Goal: Task Accomplishment & Management: Manage account settings

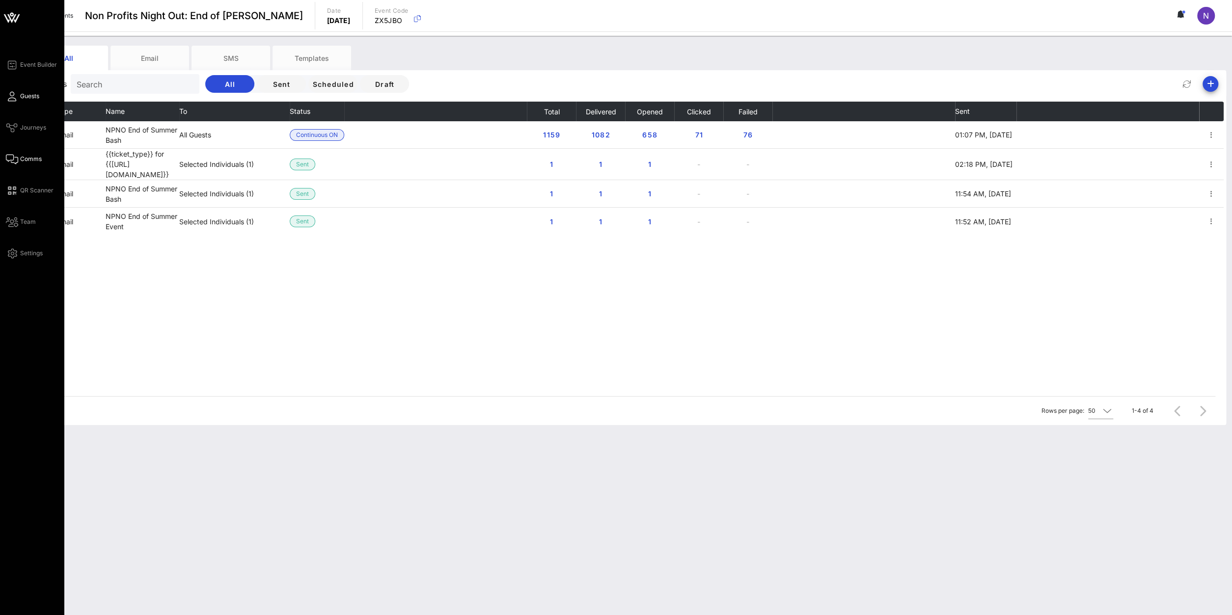
click at [21, 96] on span "Guests" at bounding box center [29, 96] width 19 height 9
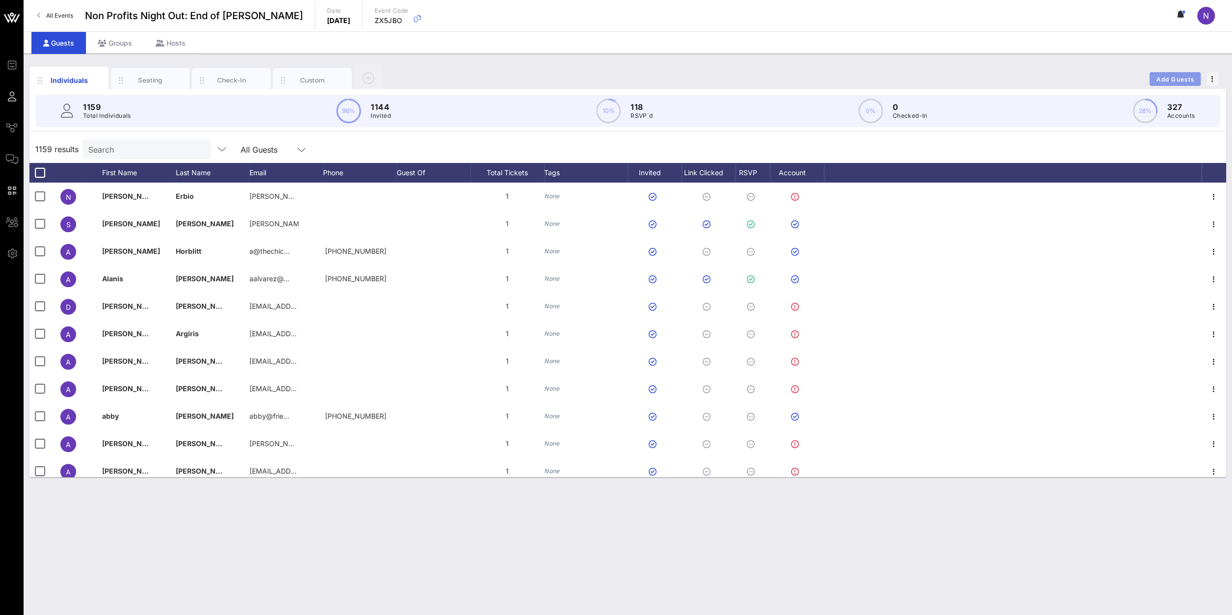
click at [1178, 79] on span "Add Guests" at bounding box center [1175, 79] width 39 height 7
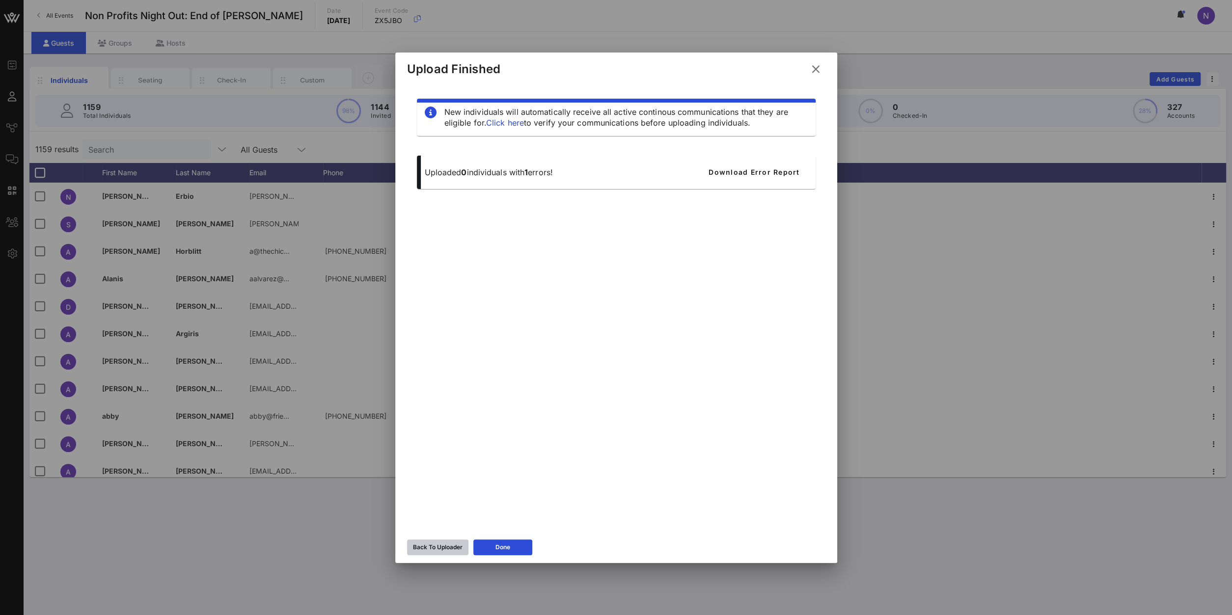
click at [451, 547] on div "Back To Uploader" at bounding box center [438, 548] width 50 height 10
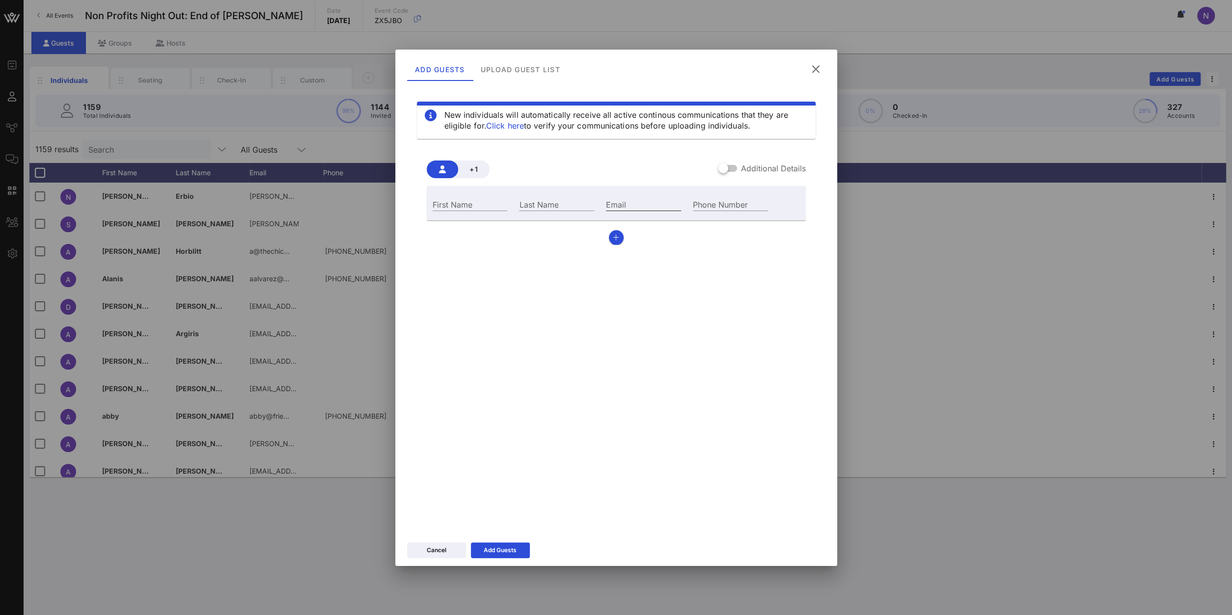
click at [626, 204] on input "Email" at bounding box center [643, 204] width 75 height 13
paste input "[EMAIL_ADDRESS][PERSON_NAME][DOMAIN_NAME]"
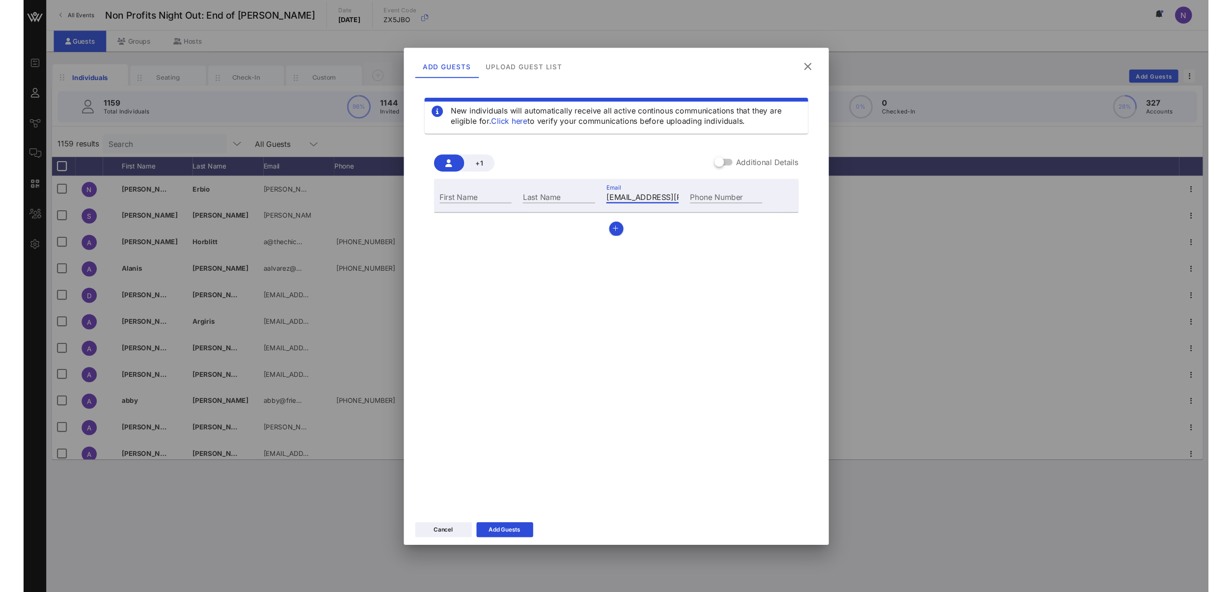
scroll to position [0, 43]
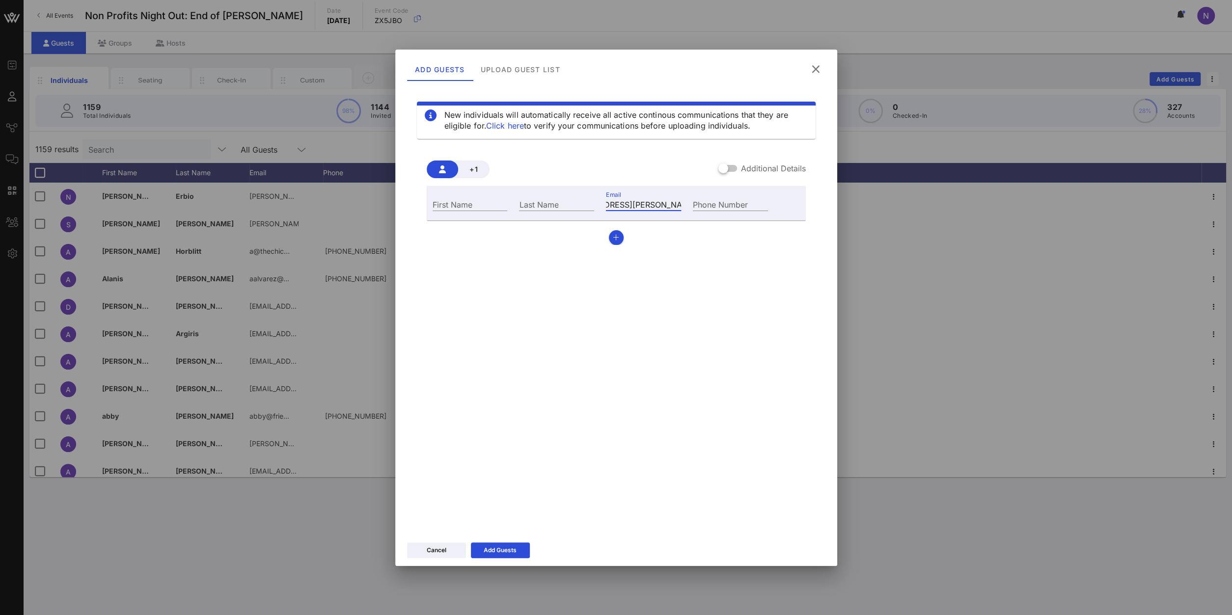
type input "[EMAIL_ADDRESS][PERSON_NAME][DOMAIN_NAME]"
click at [443, 204] on input "First Name" at bounding box center [470, 204] width 75 height 13
type input "[PERSON_NAME]"
paste input "[PERSON_NAME]"
type input "[PERSON_NAME]"
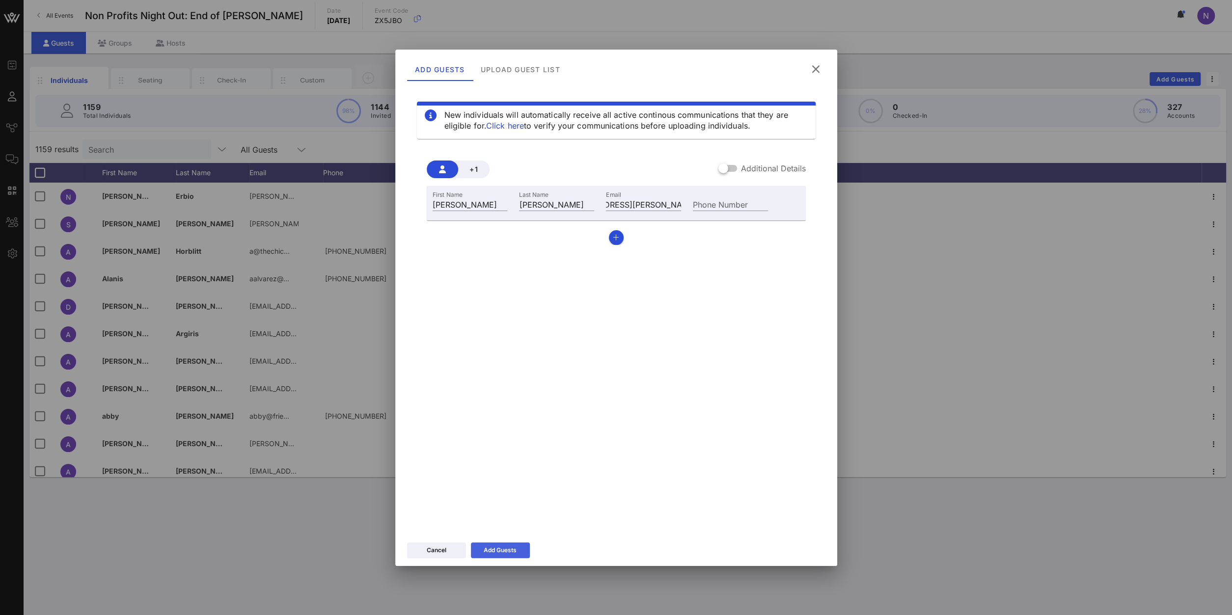
click at [499, 549] on icon at bounding box center [500, 551] width 7 height 6
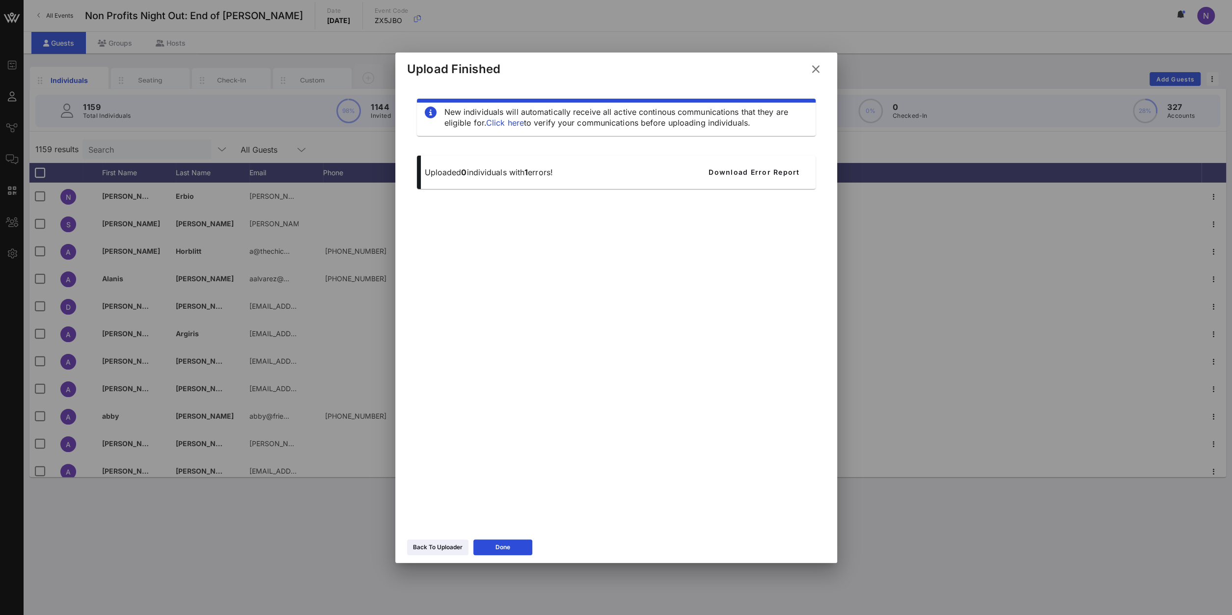
drag, startPoint x: 445, startPoint y: 548, endPoint x: 825, endPoint y: 118, distance: 573.1
click at [779, 151] on div "Upload Finished New individuals will automatically receive all active continous…" at bounding box center [616, 308] width 442 height 511
click at [810, 71] on icon at bounding box center [815, 69] width 13 height 12
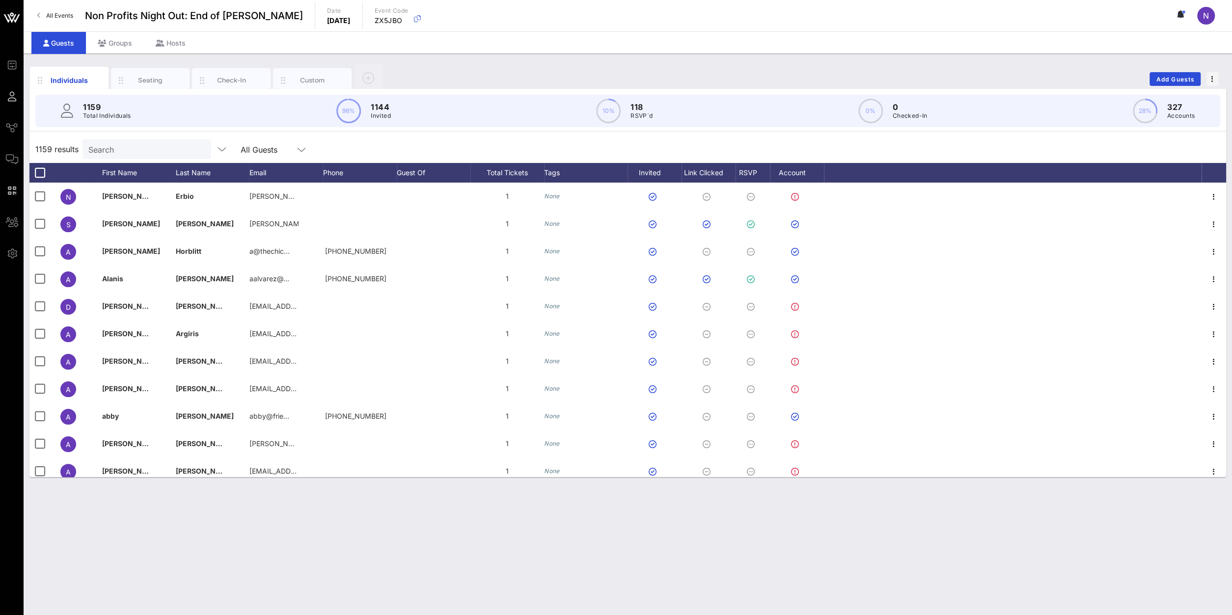
click at [160, 151] on input "Search" at bounding box center [145, 149] width 115 height 13
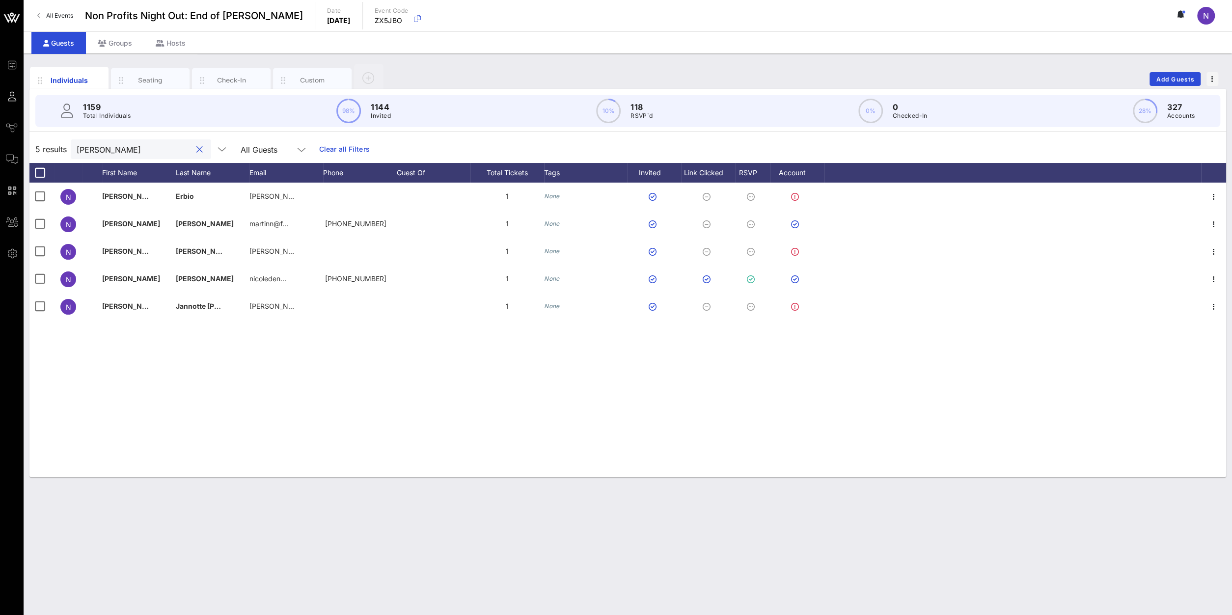
type input "[PERSON_NAME]"
click at [1172, 79] on span "Add Guests" at bounding box center [1175, 79] width 39 height 7
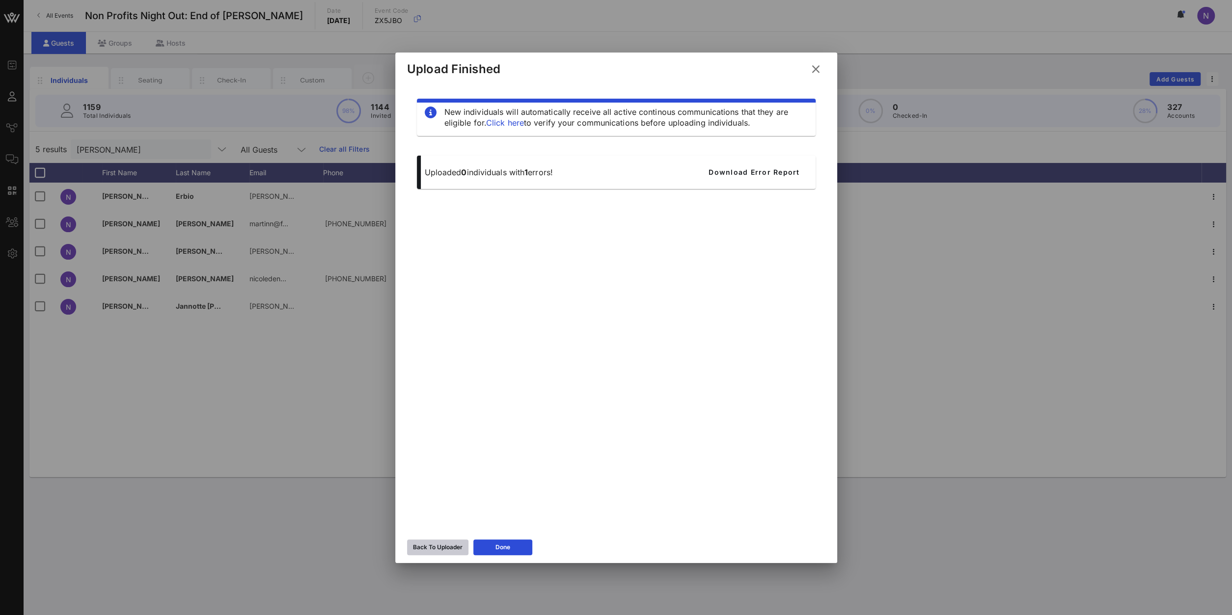
click at [439, 541] on button "Back To Uploader" at bounding box center [437, 548] width 61 height 16
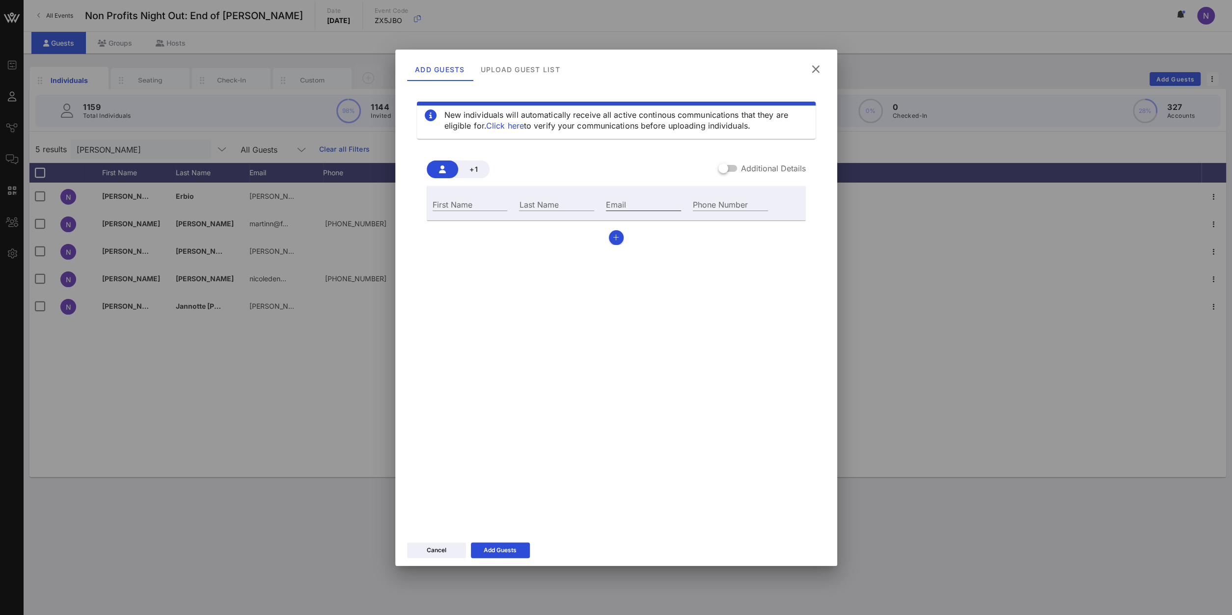
click at [634, 202] on input "Email" at bounding box center [643, 204] width 75 height 13
paste input "[EMAIL_ADDRESS][DOMAIN_NAME]"
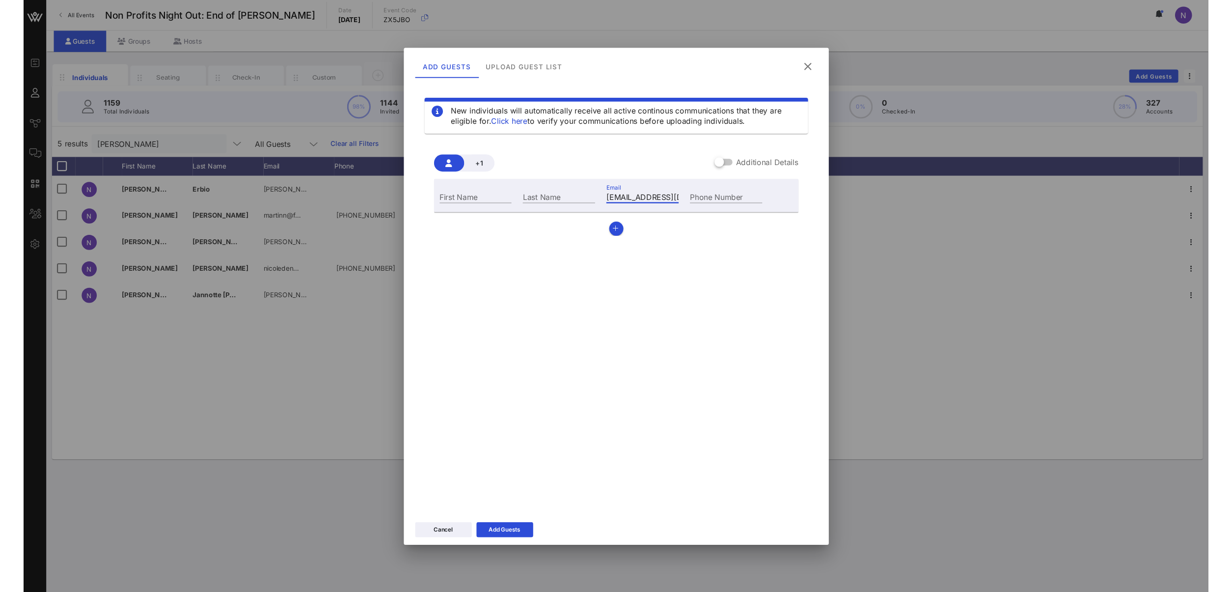
scroll to position [0, 36]
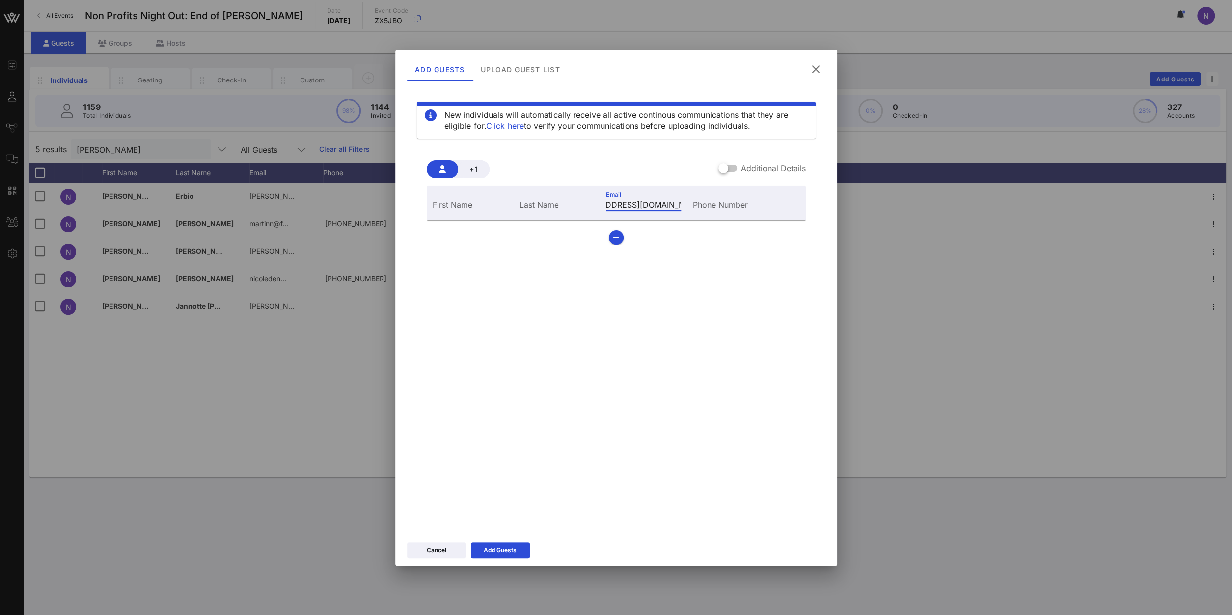
type input "[EMAIL_ADDRESS][DOMAIN_NAME]"
click at [466, 204] on input "First Name" at bounding box center [470, 204] width 75 height 13
type input "[PERSON_NAME]"
paste input "D'[PERSON_NAME]"
type input "D'[PERSON_NAME]"
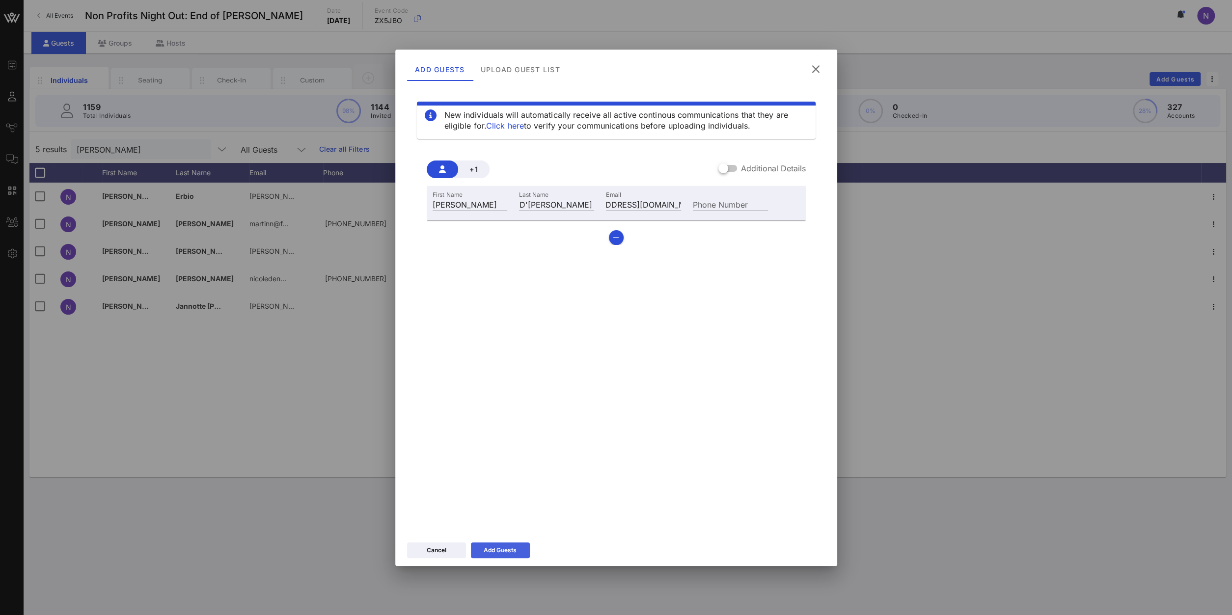
click at [515, 549] on div "Add Guests" at bounding box center [500, 551] width 33 height 10
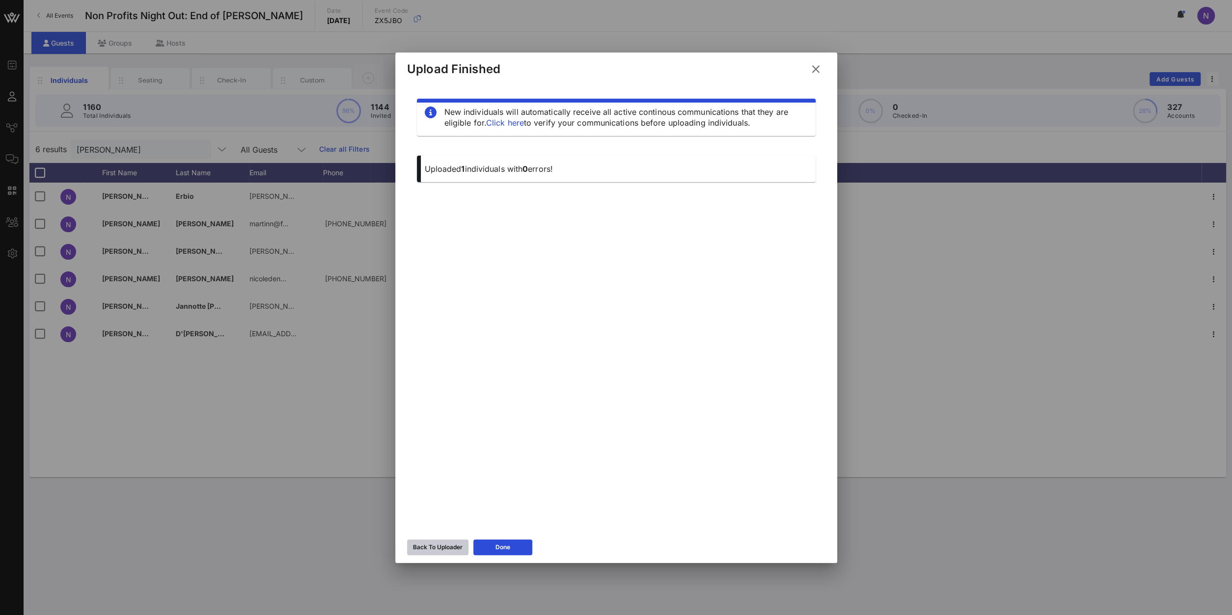
click at [433, 555] on button "Back To Uploader" at bounding box center [437, 548] width 61 height 16
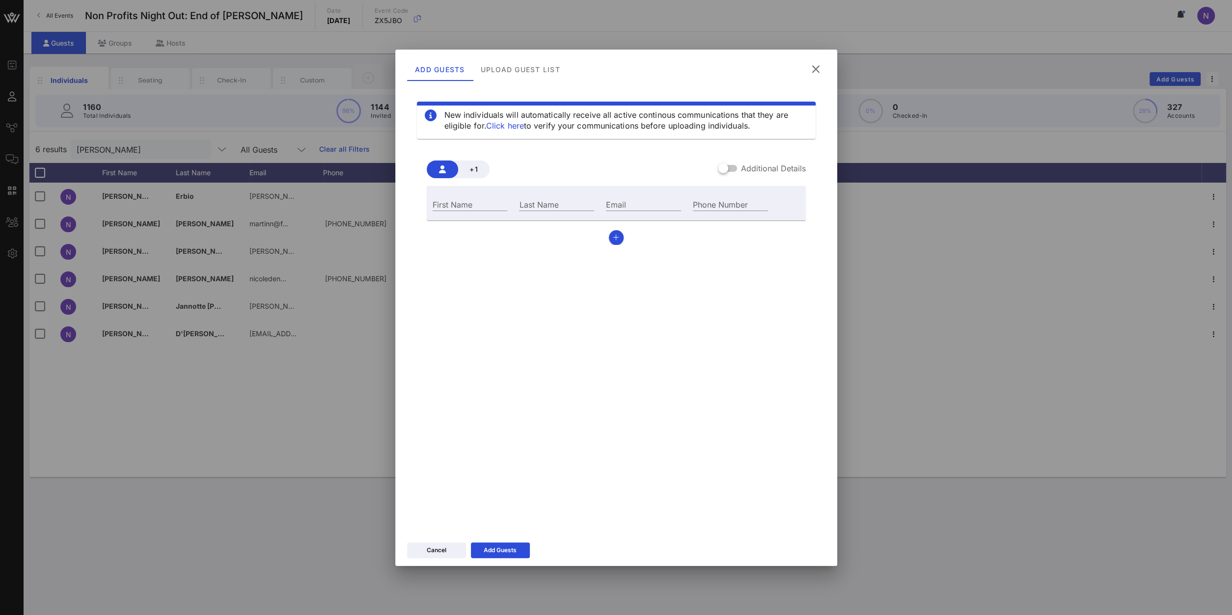
click at [816, 63] on icon at bounding box center [815, 69] width 13 height 12
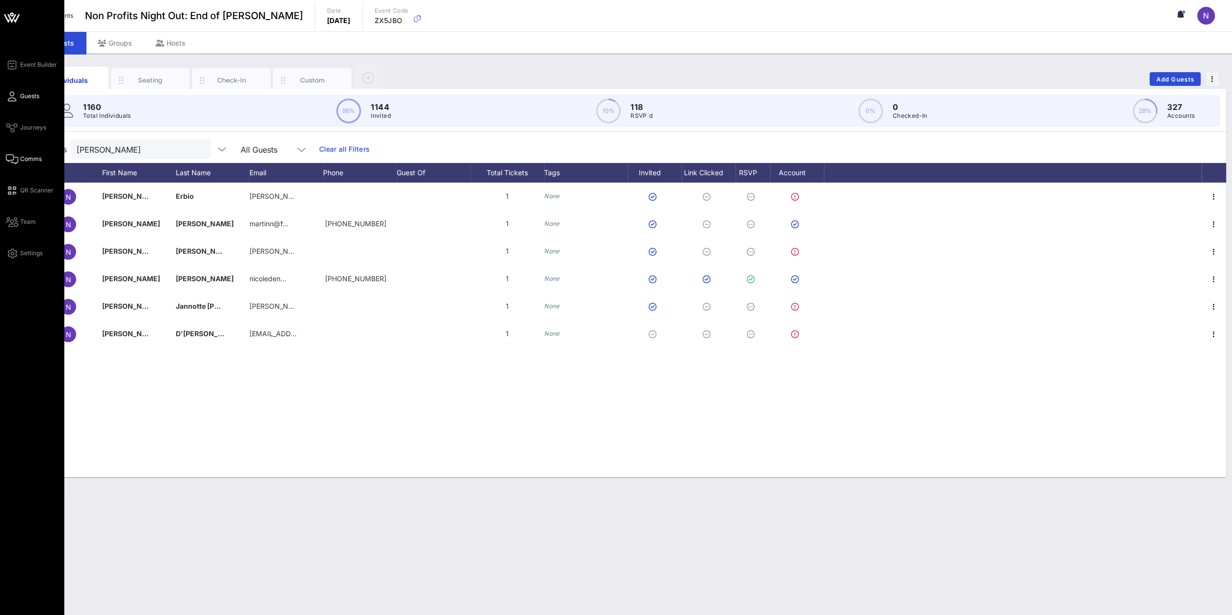
click at [27, 160] on span "Comms" at bounding box center [31, 159] width 22 height 9
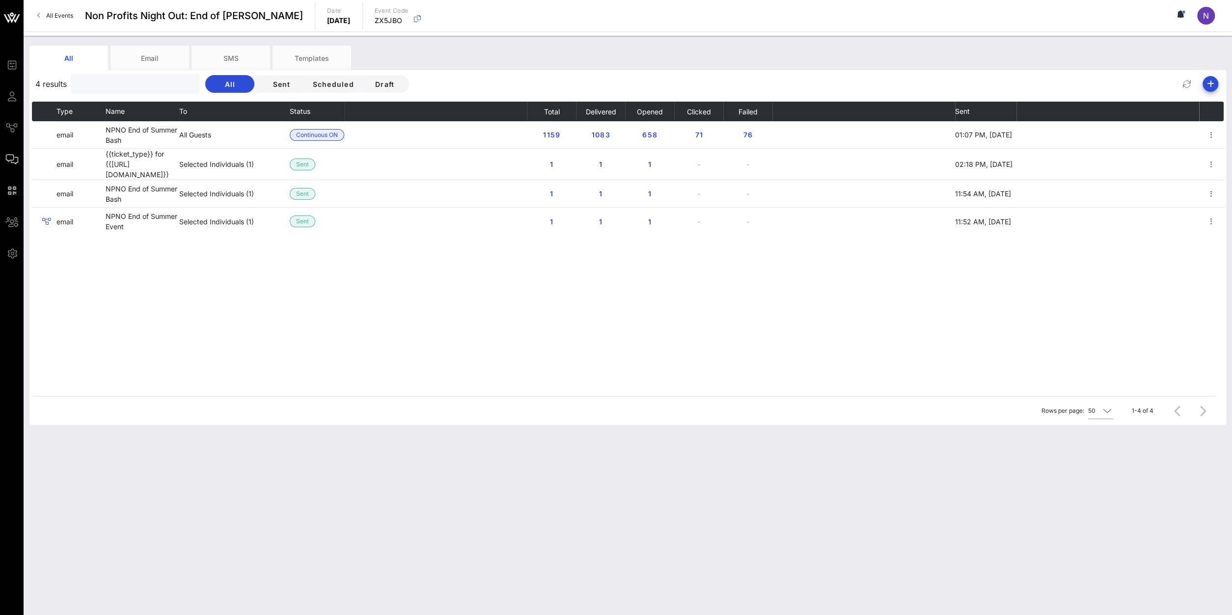
click at [115, 80] on input "text" at bounding box center [134, 84] width 115 height 13
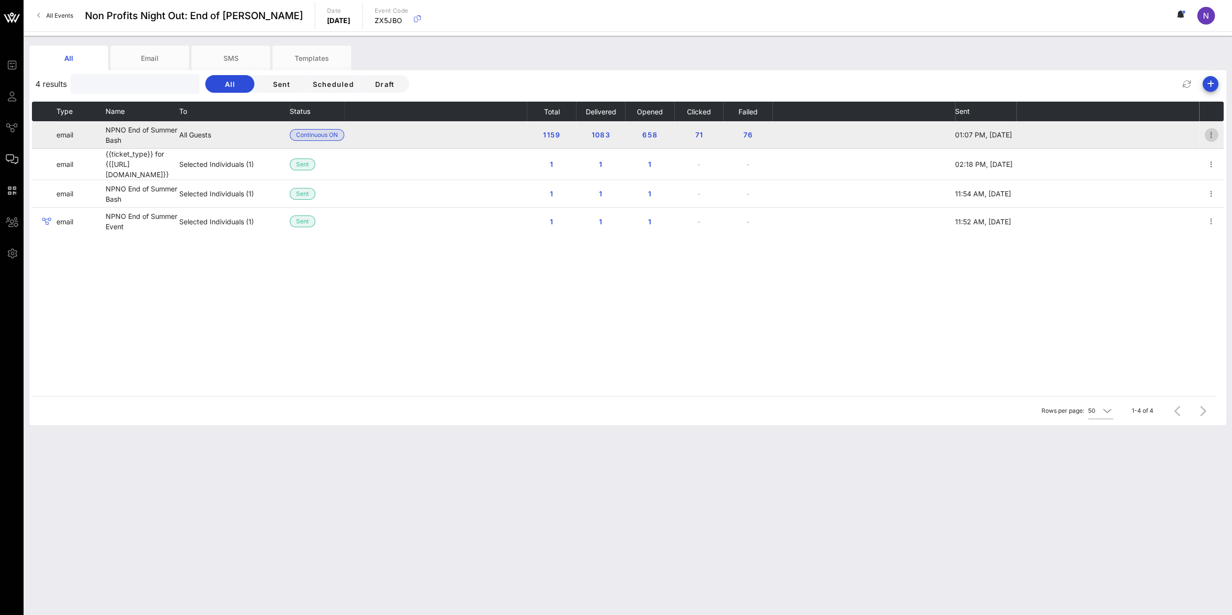
click at [1211, 140] on icon "button" at bounding box center [1212, 135] width 12 height 12
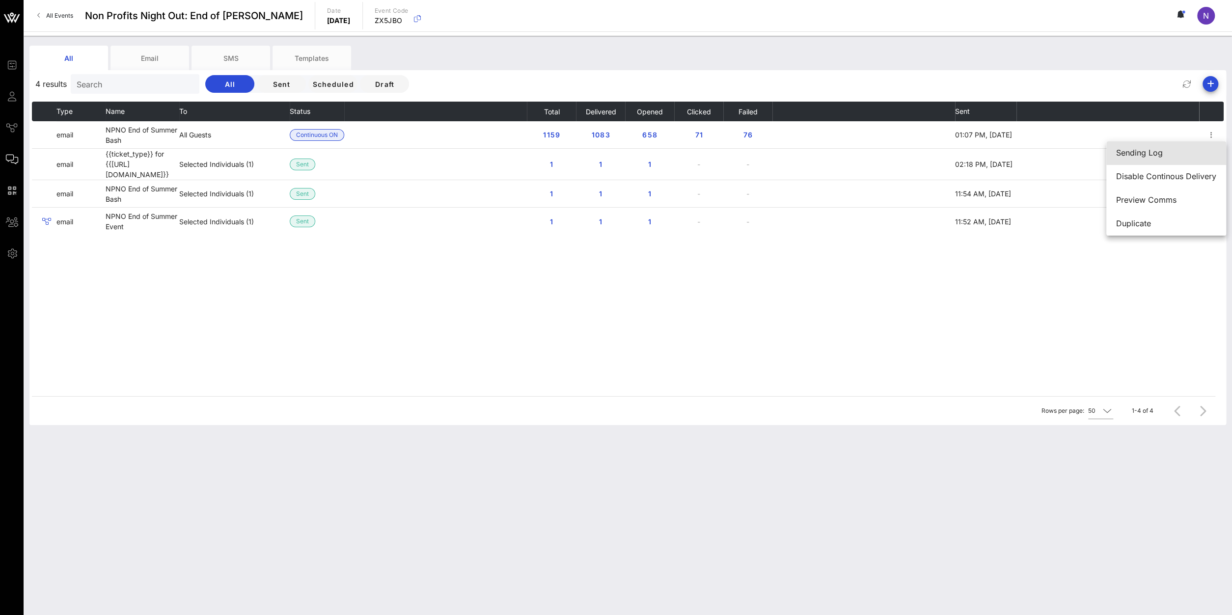
click at [1186, 156] on div "Sending Log" at bounding box center [1166, 152] width 100 height 9
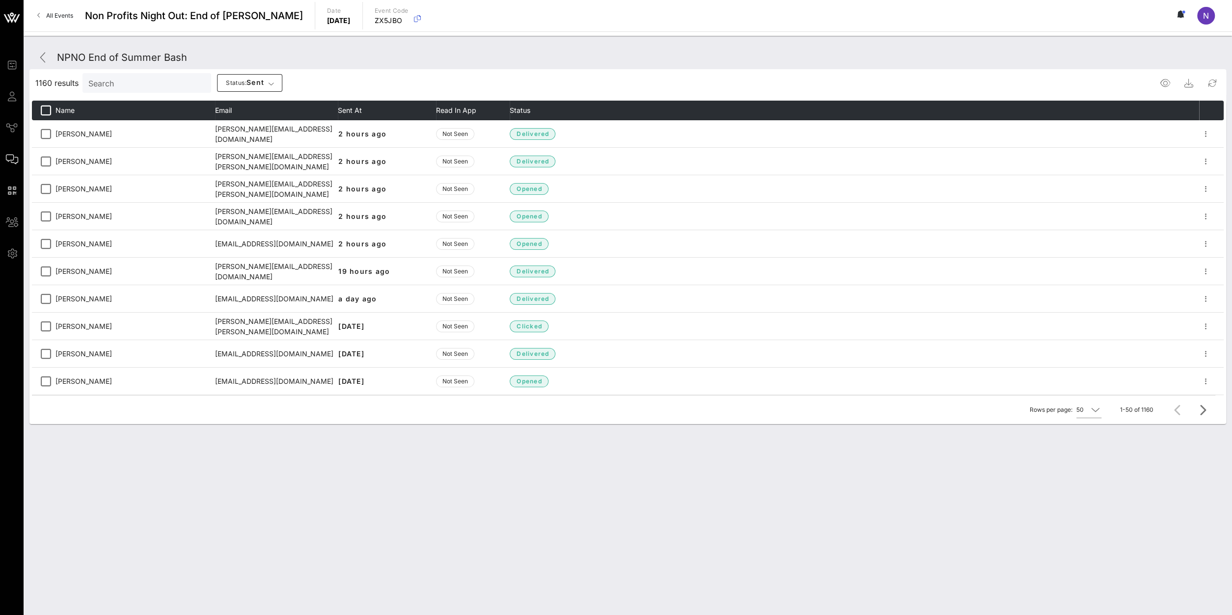
click at [96, 90] on div "Search" at bounding box center [145, 83] width 115 height 20
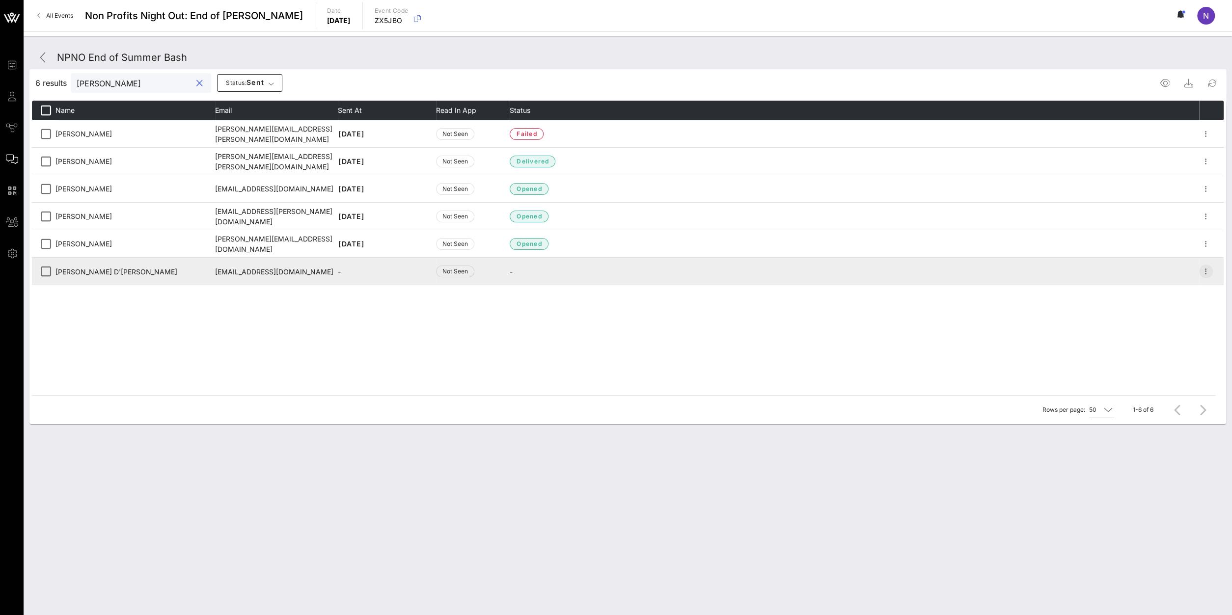
type input "[PERSON_NAME]"
click at [1205, 268] on icon "button" at bounding box center [1206, 272] width 12 height 12
click at [66, 284] on td "[PERSON_NAME] D'[PERSON_NAME]" at bounding box center [135, 272] width 160 height 28
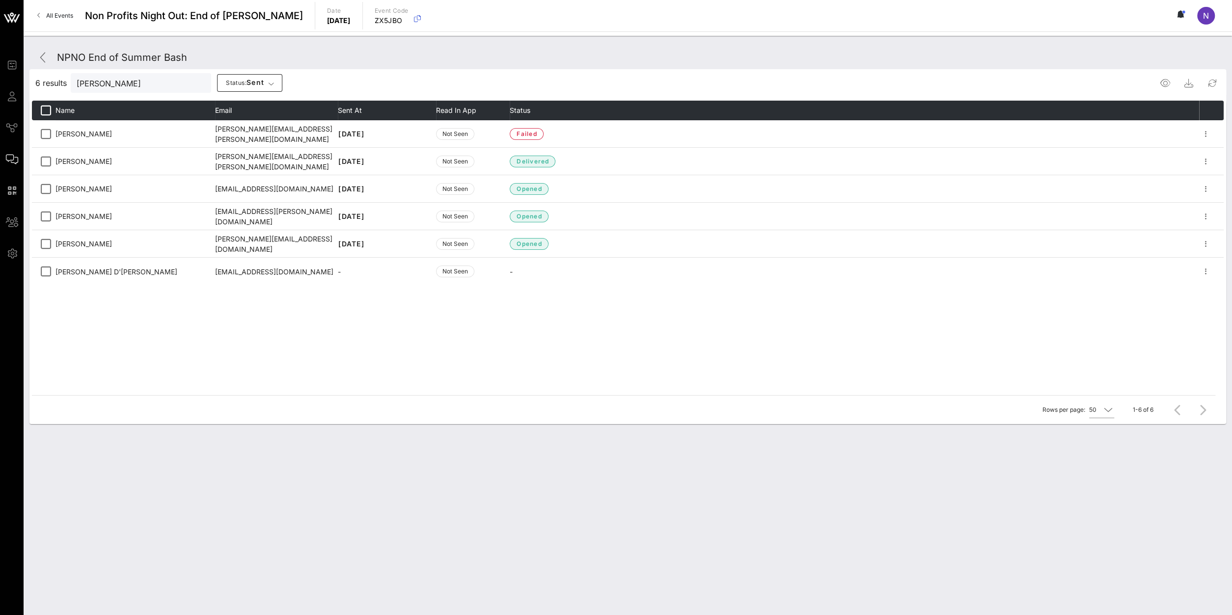
click at [115, 286] on div "Name Email Sent At Read in App Status [PERSON_NAME] Stubbs [EMAIL_ADDRESS][PERS…" at bounding box center [628, 248] width 1192 height 295
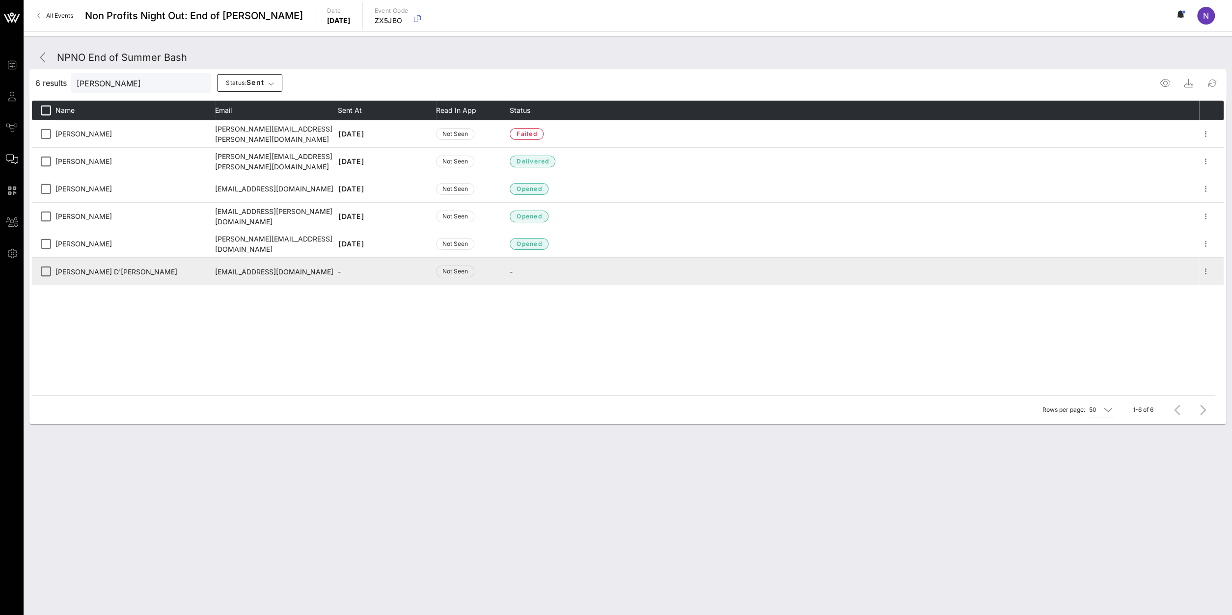
click at [117, 277] on td "[PERSON_NAME] D'[PERSON_NAME]" at bounding box center [135, 272] width 160 height 28
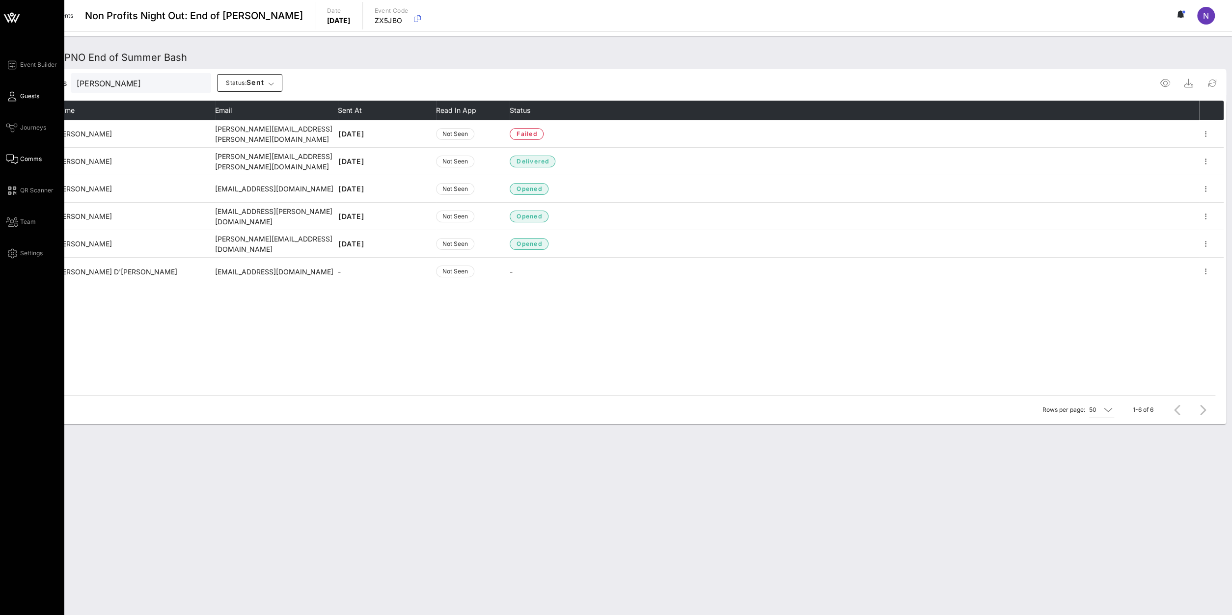
click at [32, 97] on span "Guests" at bounding box center [29, 96] width 19 height 9
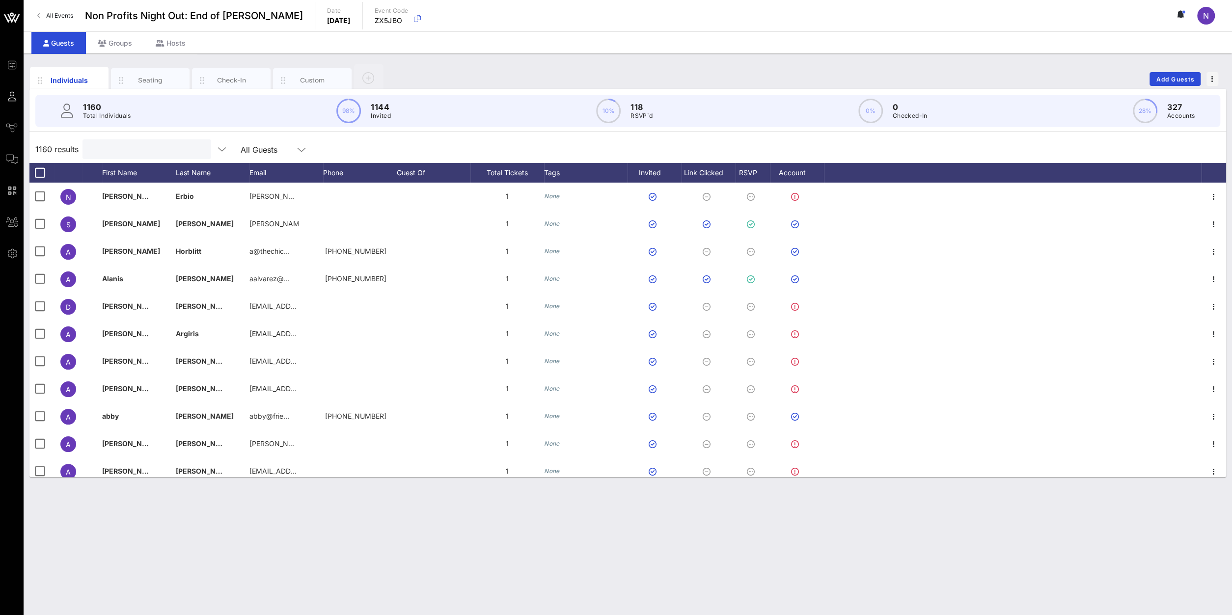
click at [127, 155] on input "text" at bounding box center [145, 149] width 115 height 13
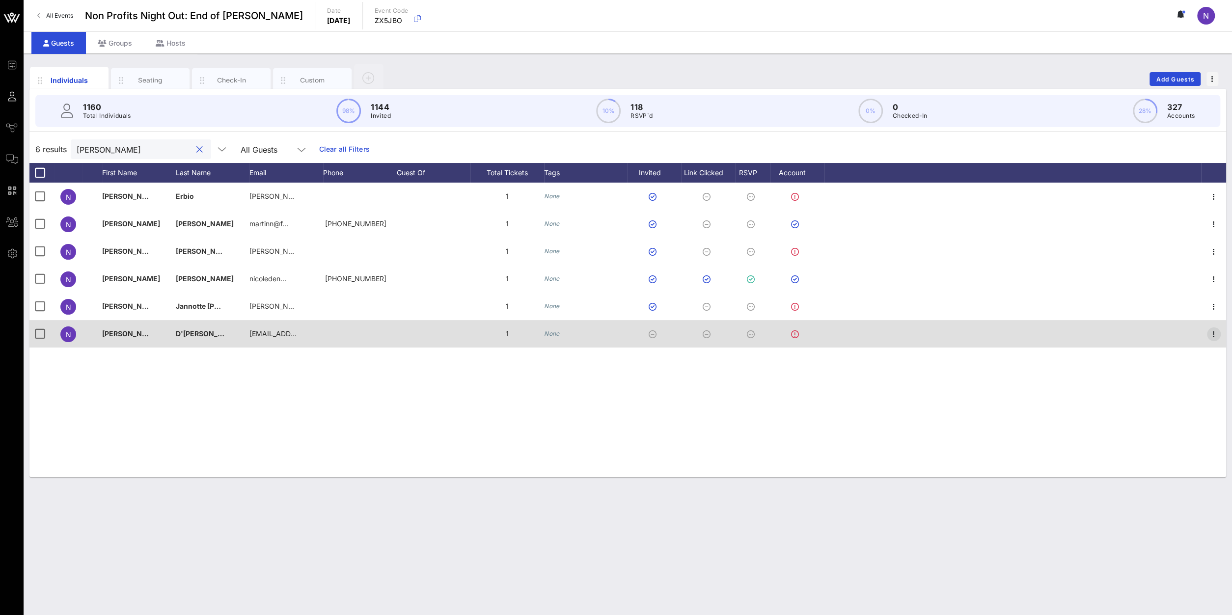
type input "[PERSON_NAME]"
click at [1215, 336] on icon "button" at bounding box center [1214, 335] width 12 height 12
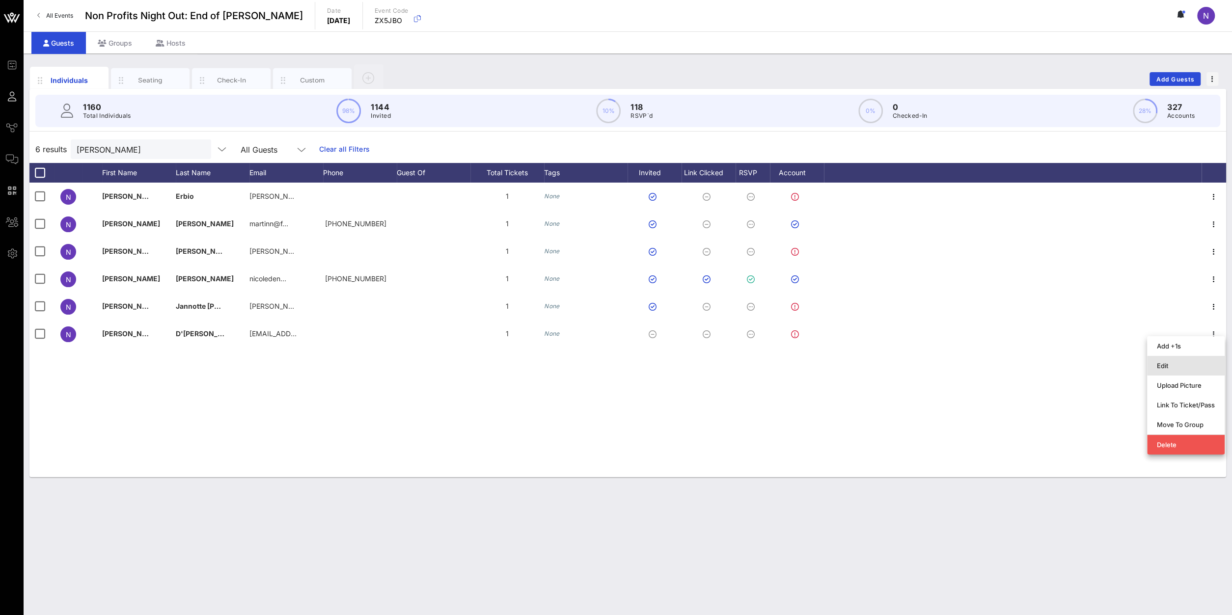
click at [1184, 368] on div "Edit" at bounding box center [1186, 366] width 58 height 8
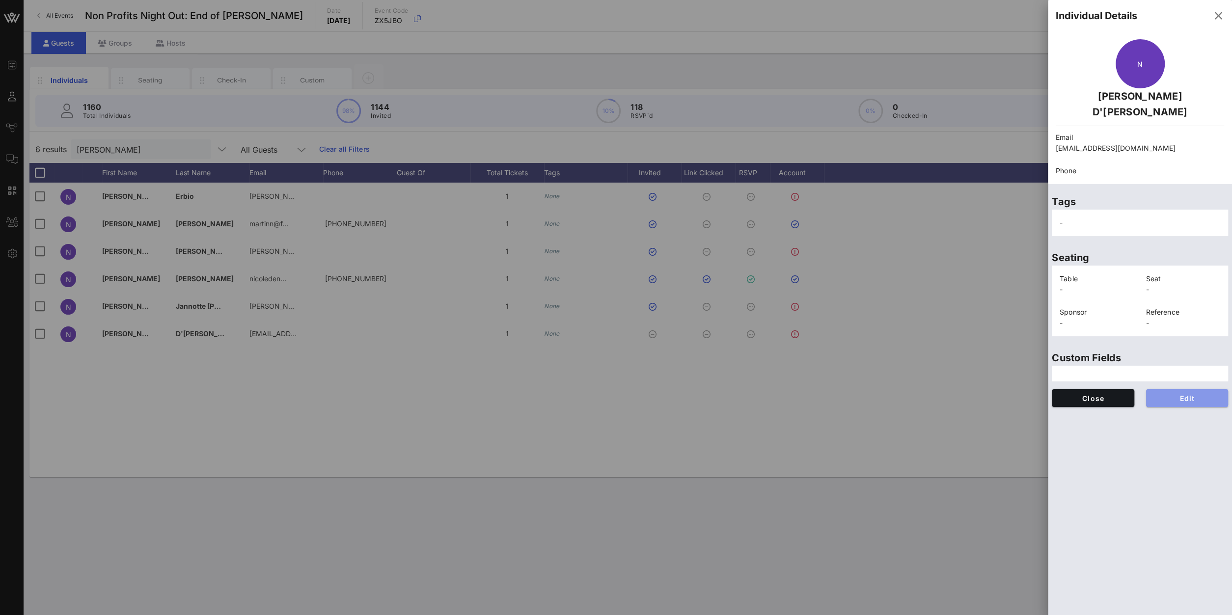
click at [1172, 394] on span "Edit" at bounding box center [1187, 398] width 67 height 8
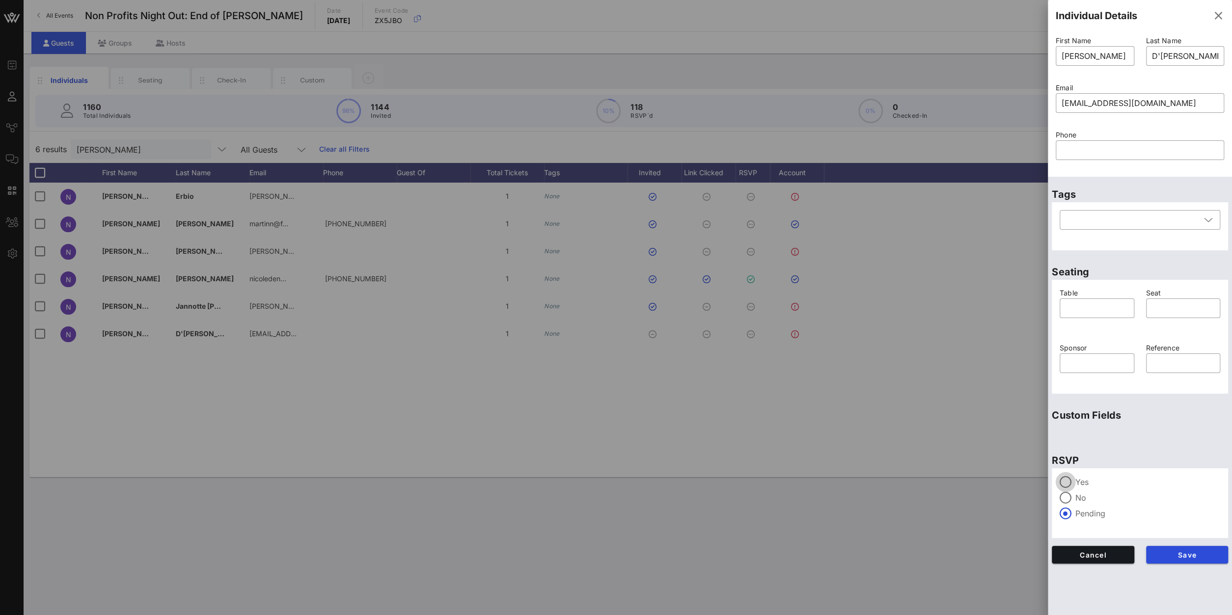
click at [1072, 481] on div at bounding box center [1065, 482] width 17 height 17
click at [1193, 551] on button "Save" at bounding box center [1187, 555] width 83 height 18
